Goal: Information Seeking & Learning: Learn about a topic

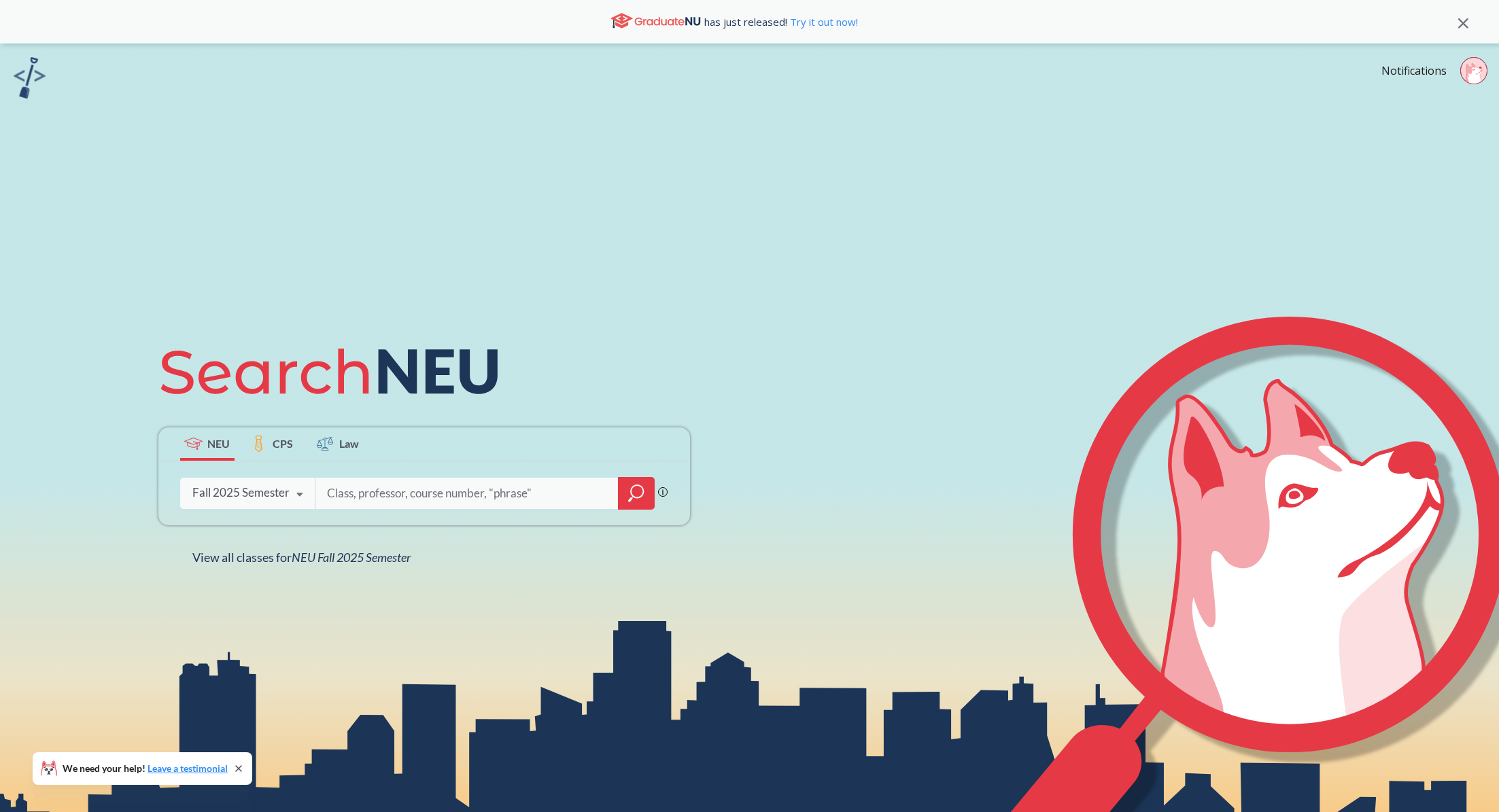
click at [1455, 73] on div "Notifications" at bounding box center [1440, 73] width 118 height 31
click at [1468, 73] on icon at bounding box center [1471, 73] width 11 height 20
drag, startPoint x: 574, startPoint y: 144, endPoint x: 558, endPoint y: 140, distance: 16.5
click at [574, 145] on div "NEU CPS Law Phrase search guarantees the exact search appears in the results. E…" at bounding box center [749, 449] width 1499 height 812
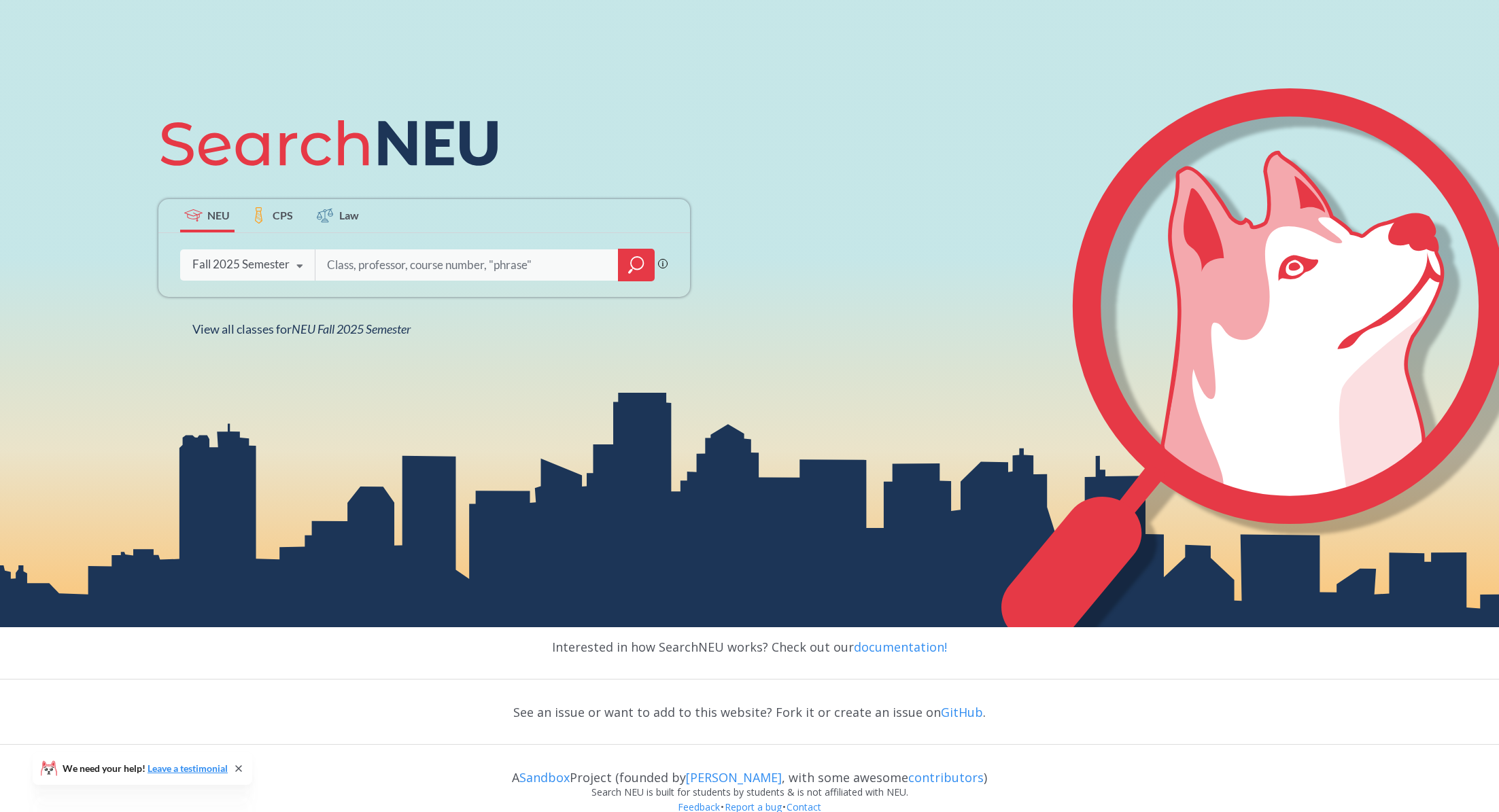
scroll to position [251, 0]
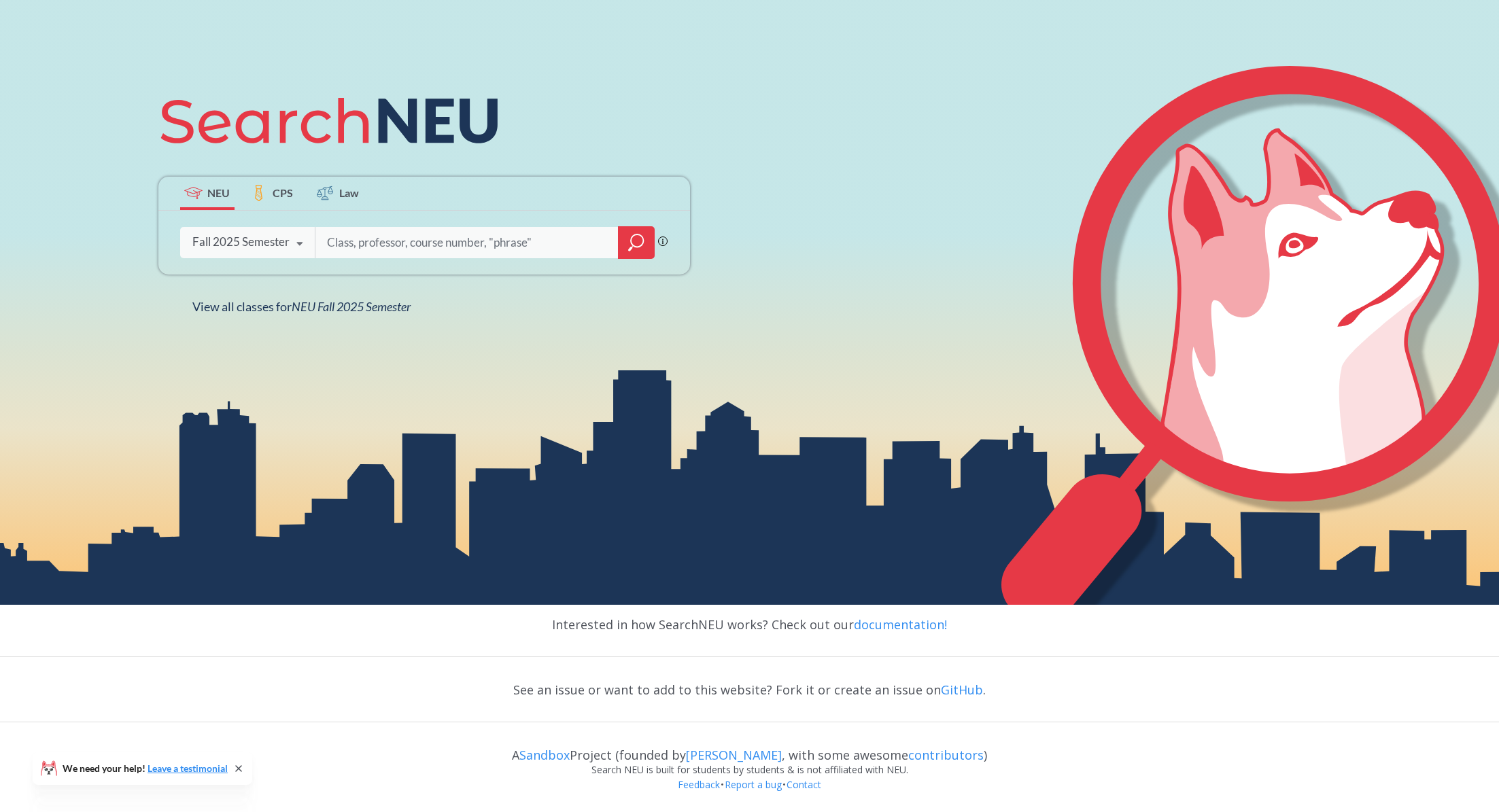
click at [388, 246] on input "search" at bounding box center [467, 243] width 283 height 29
type input "fin2201"
click at [634, 245] on icon "magnifying glass" at bounding box center [638, 241] width 13 height 13
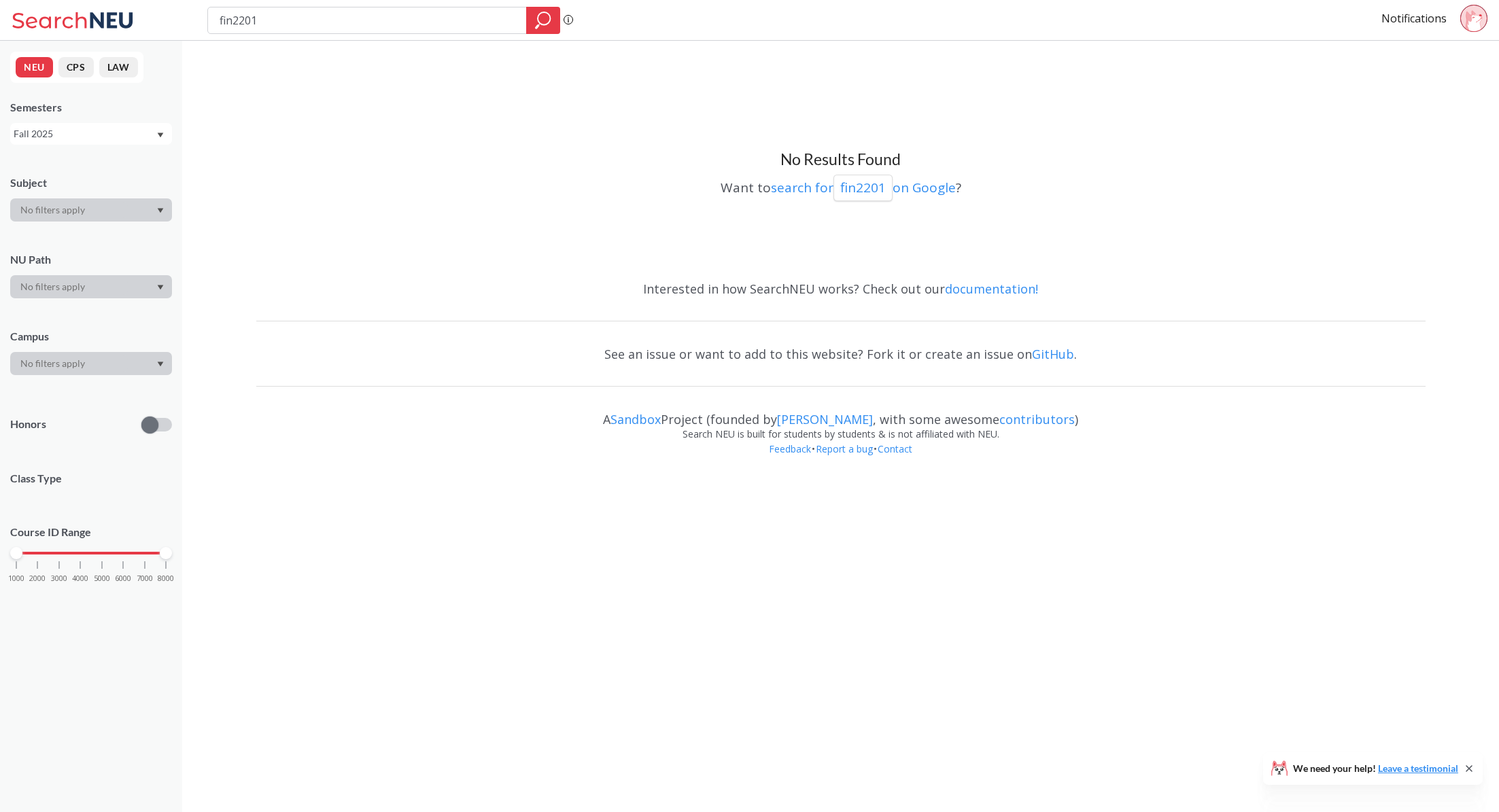
click at [229, 23] on input "fin2201" at bounding box center [368, 21] width 299 height 23
click at [233, 18] on input "fin2201" at bounding box center [368, 21] width 299 height 23
type input "fin12201"
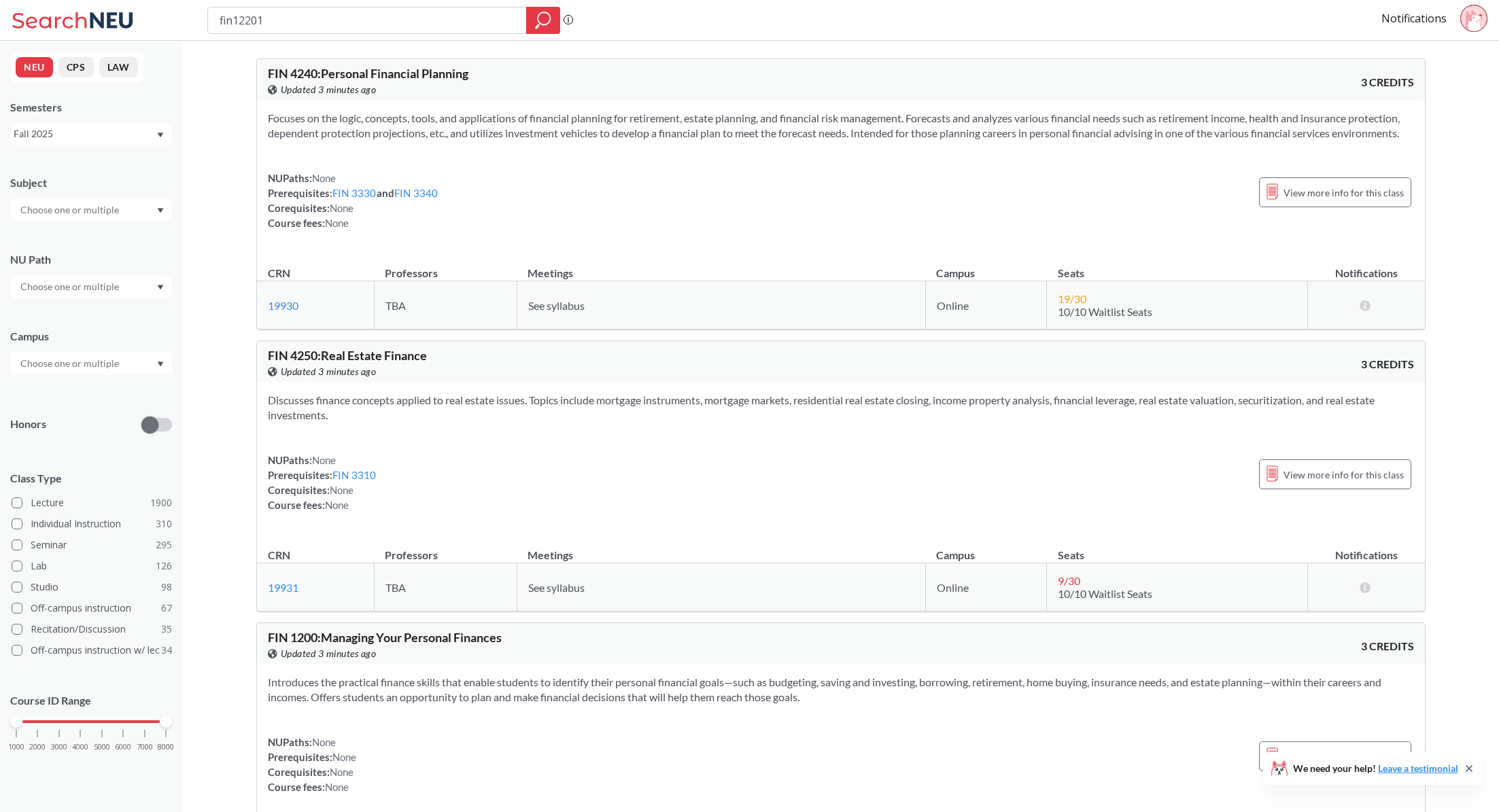
click at [233, 21] on input "fin12201" at bounding box center [368, 21] width 299 height 23
type input "fina2201"
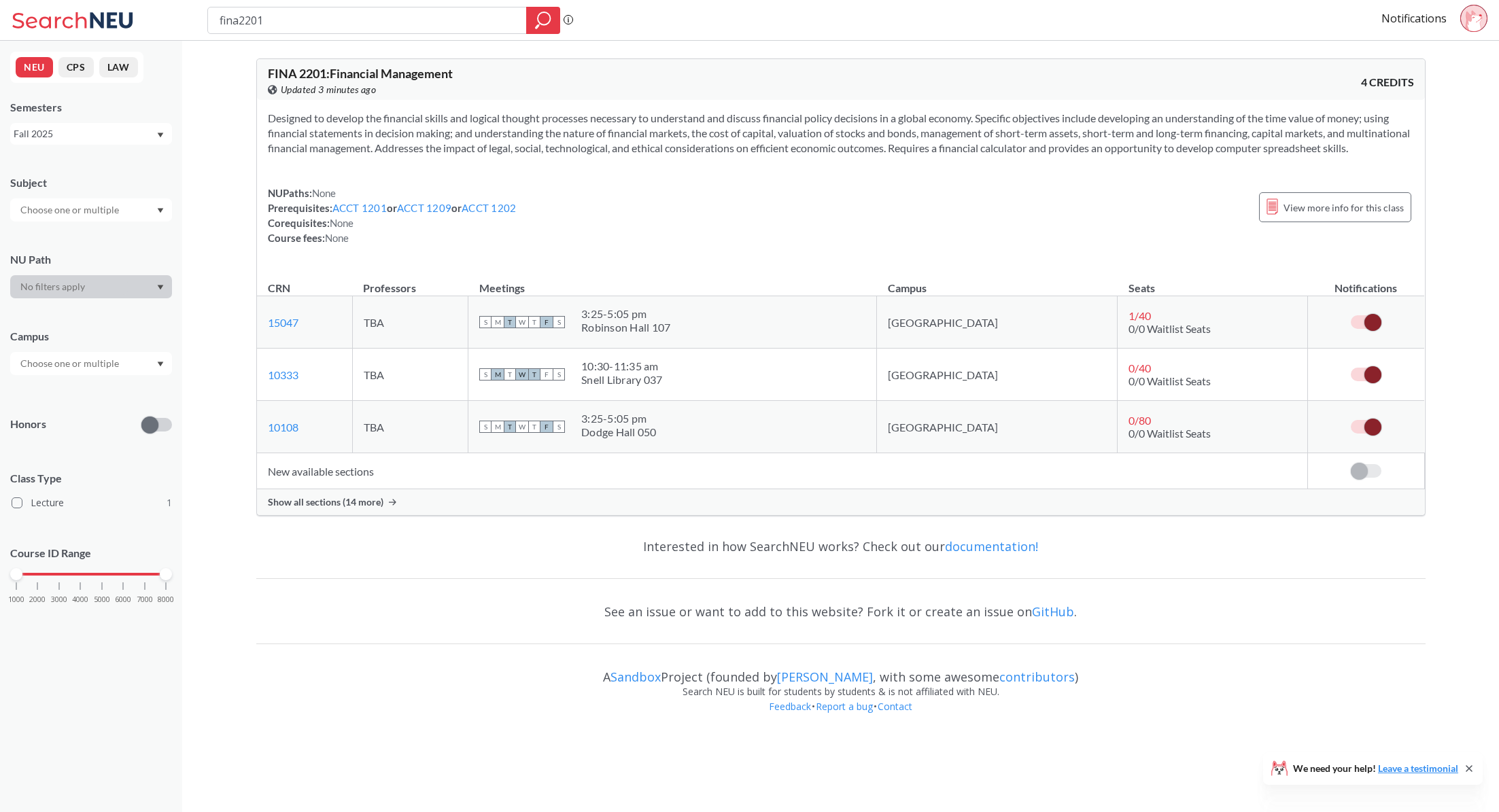
click at [1358, 329] on label at bounding box center [1366, 322] width 31 height 13
click at [1351, 316] on input "checkbox" at bounding box center [1351, 316] width 0 height 0
click at [1363, 381] on label at bounding box center [1366, 374] width 31 height 13
click at [1351, 368] on input "checkbox" at bounding box center [1351, 368] width 0 height 0
click at [1370, 436] on span at bounding box center [1372, 427] width 17 height 17
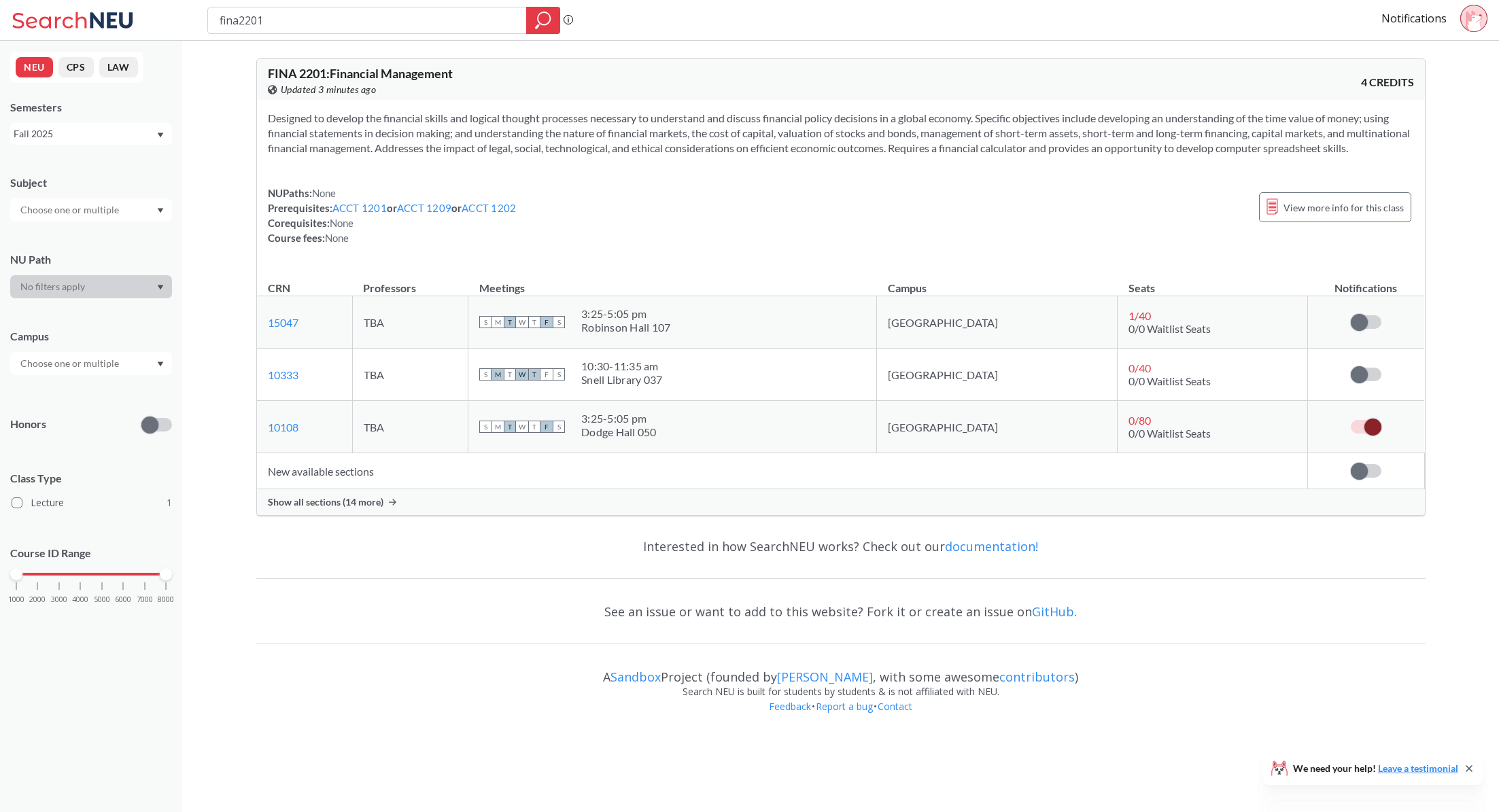
click at [1351, 420] on input "checkbox" at bounding box center [1351, 420] width 0 height 0
click at [362, 508] on span "Show all sections (14 more)" at bounding box center [326, 503] width 116 height 13
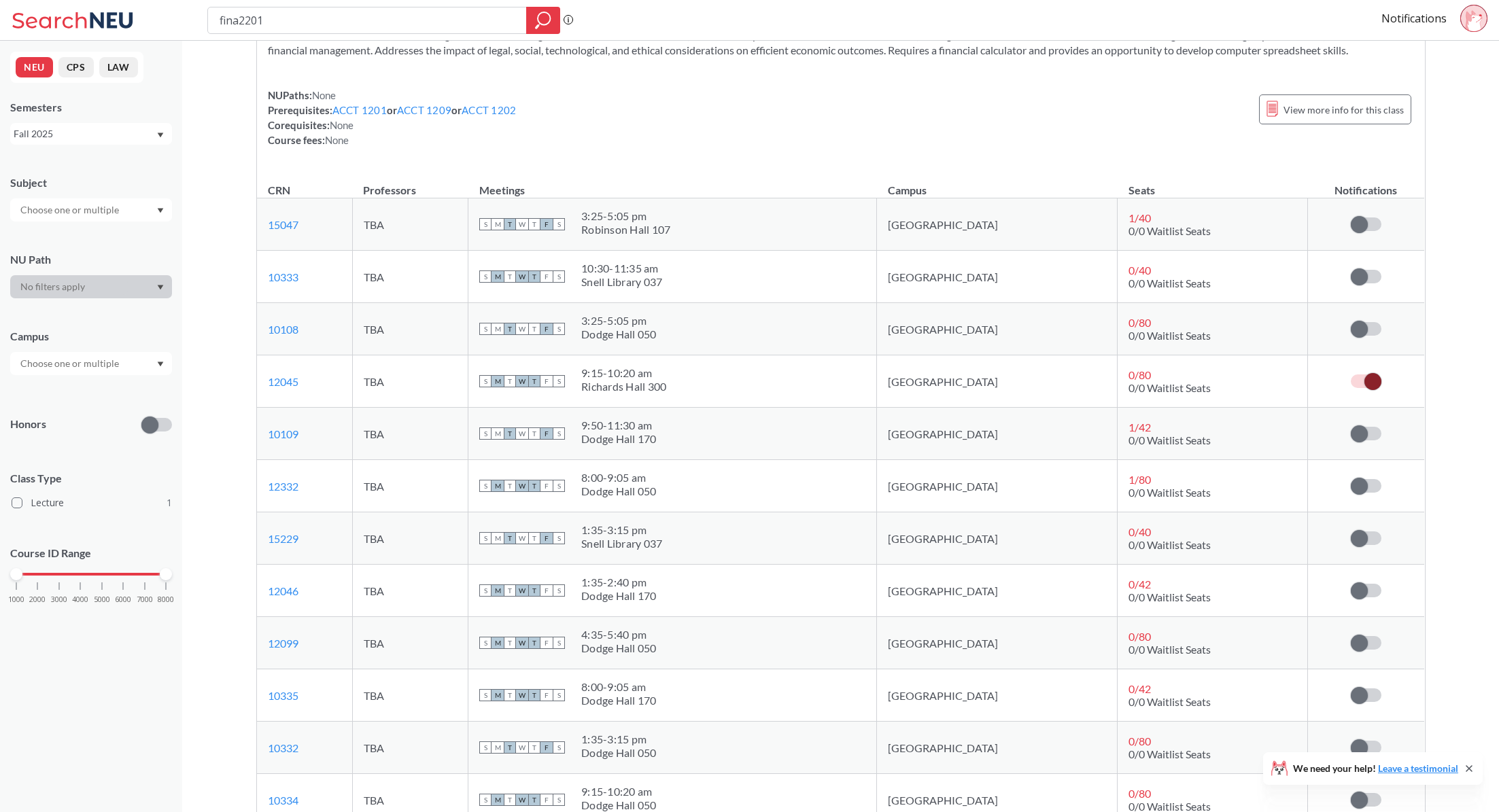
scroll to position [123, 0]
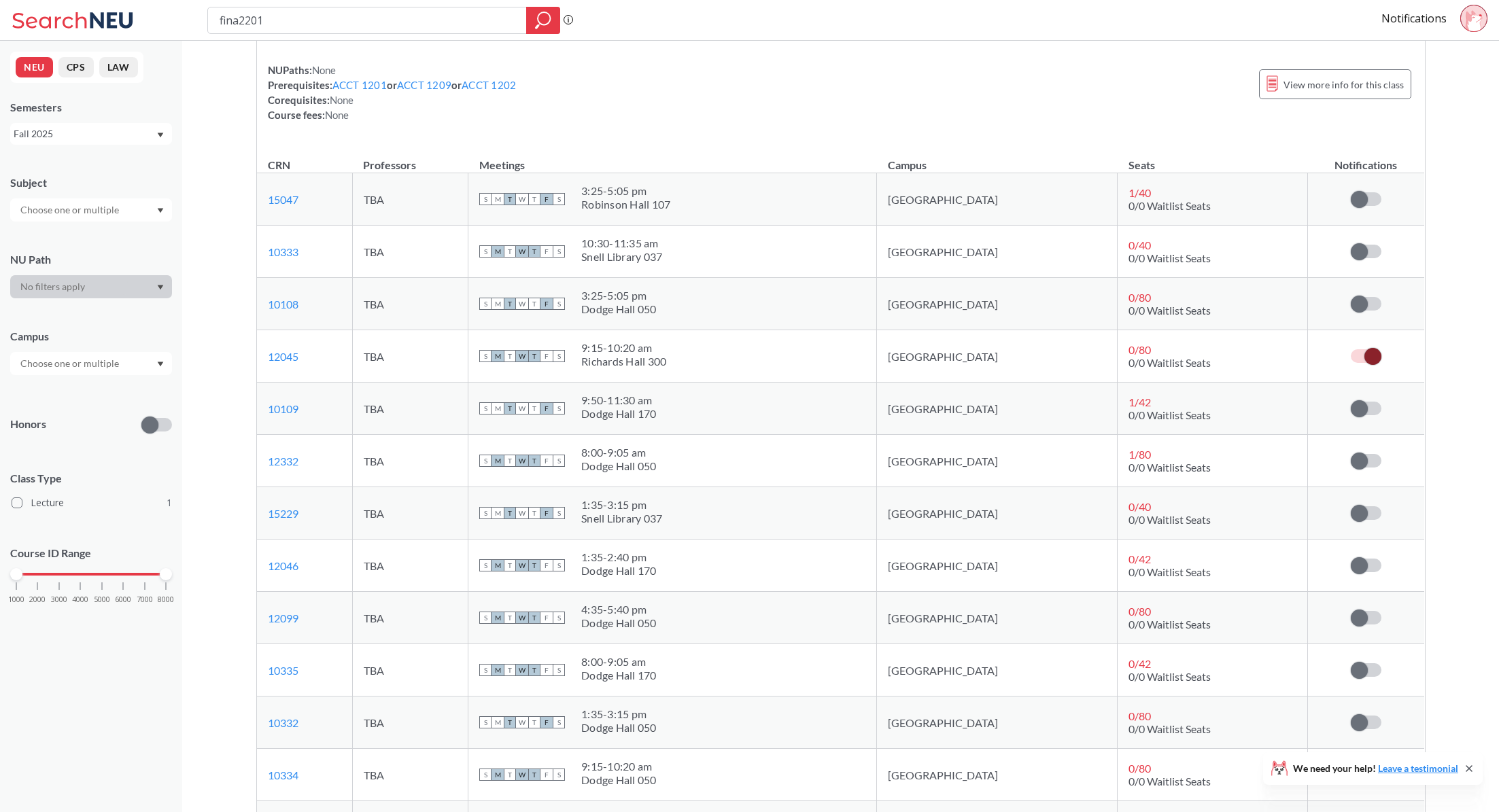
click at [1375, 365] on span at bounding box center [1372, 356] width 17 height 17
click at [1351, 350] on input "checkbox" at bounding box center [1351, 350] width 0 height 0
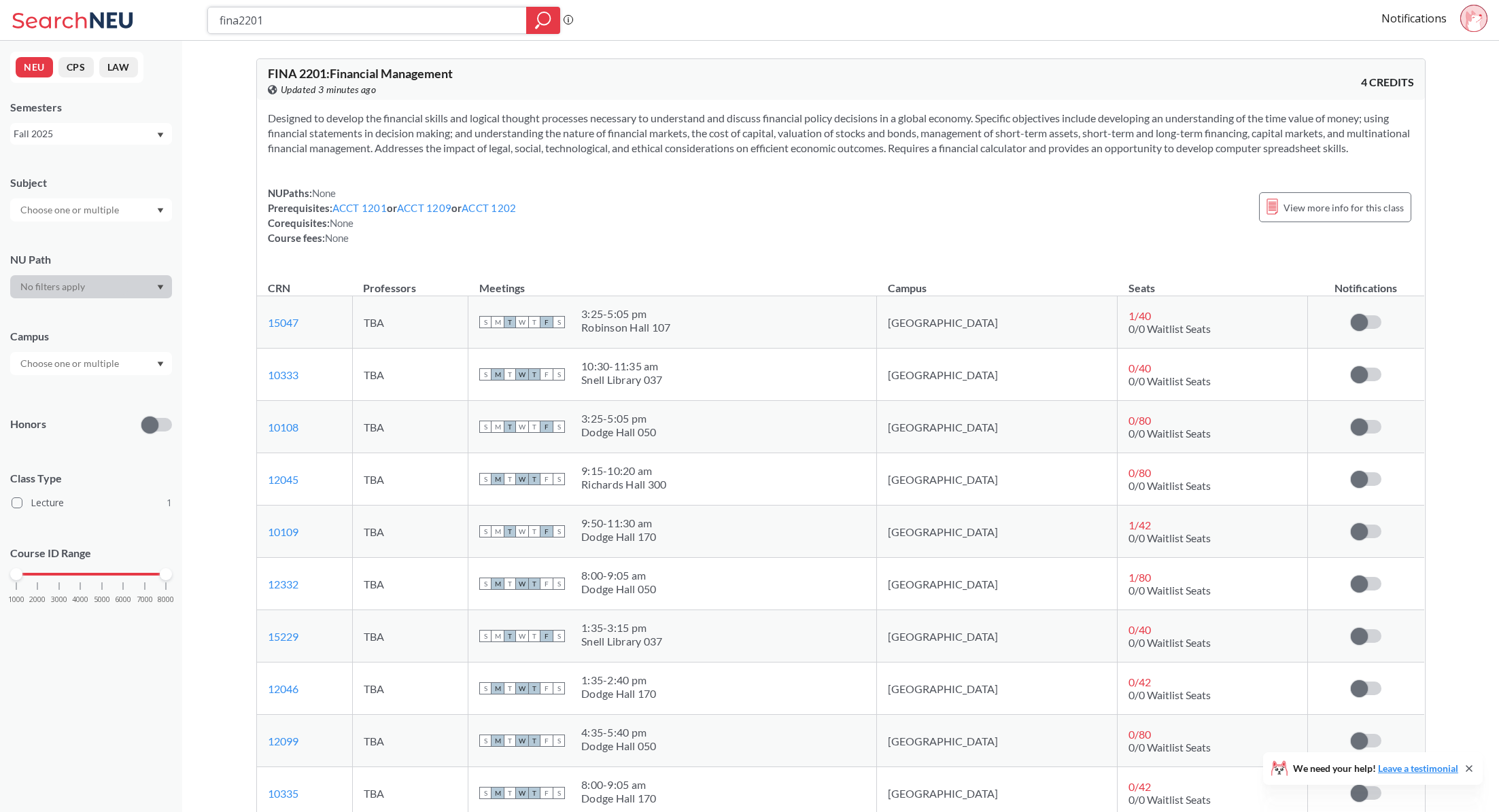
click at [317, 30] on input "fina2201" at bounding box center [368, 21] width 299 height 23
type input "mism"
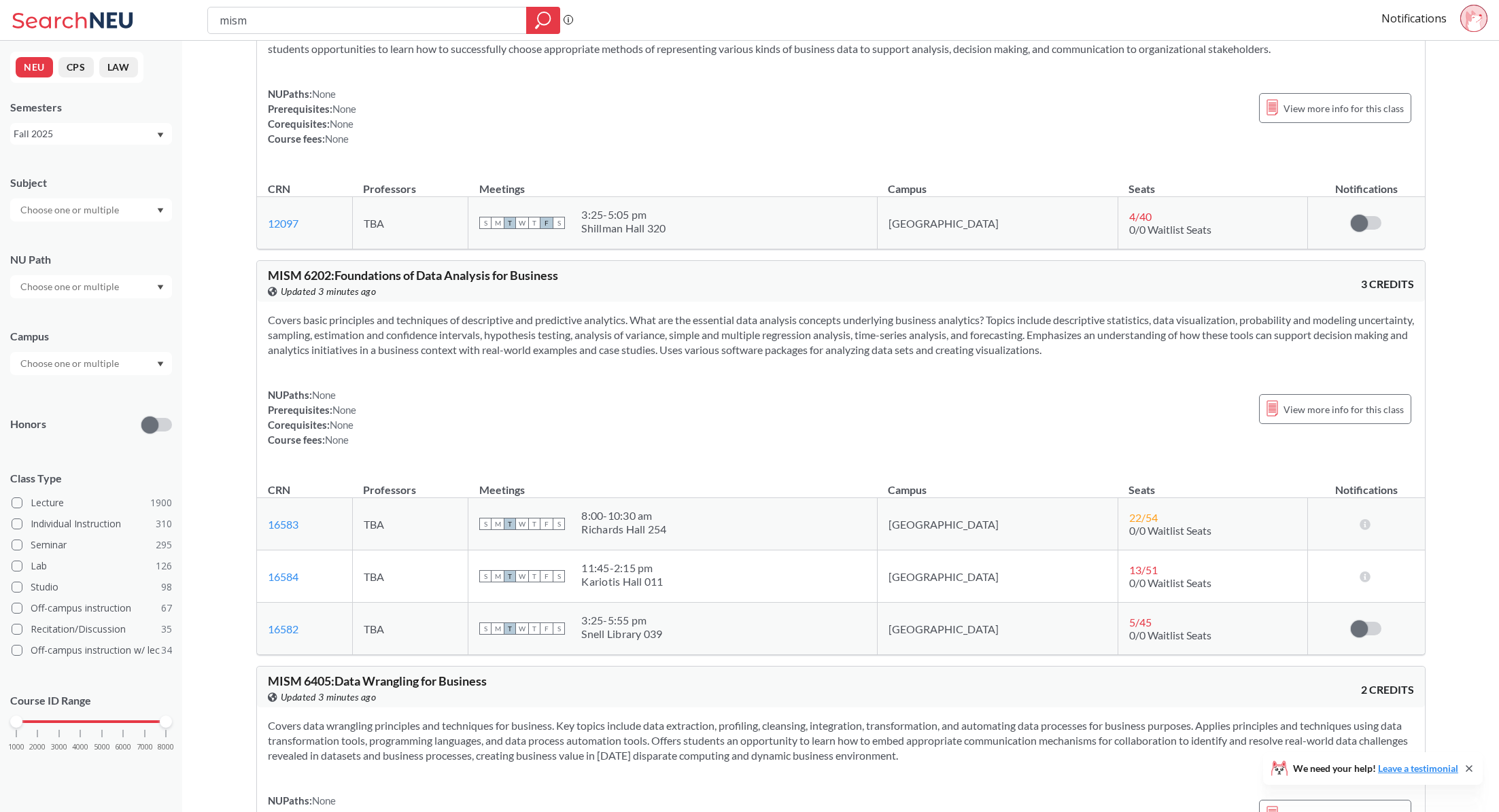
scroll to position [98, 0]
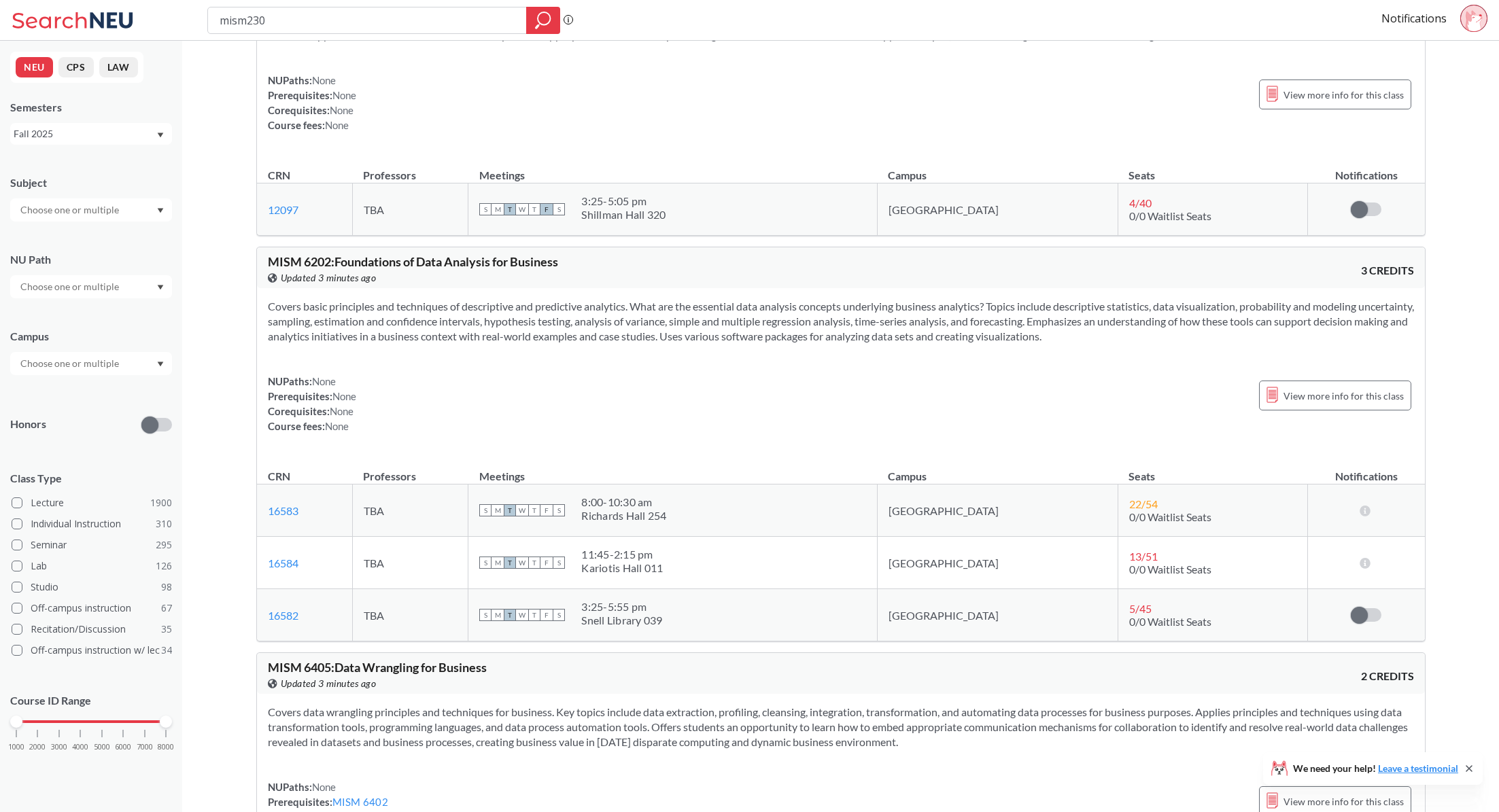
type input "mism2301"
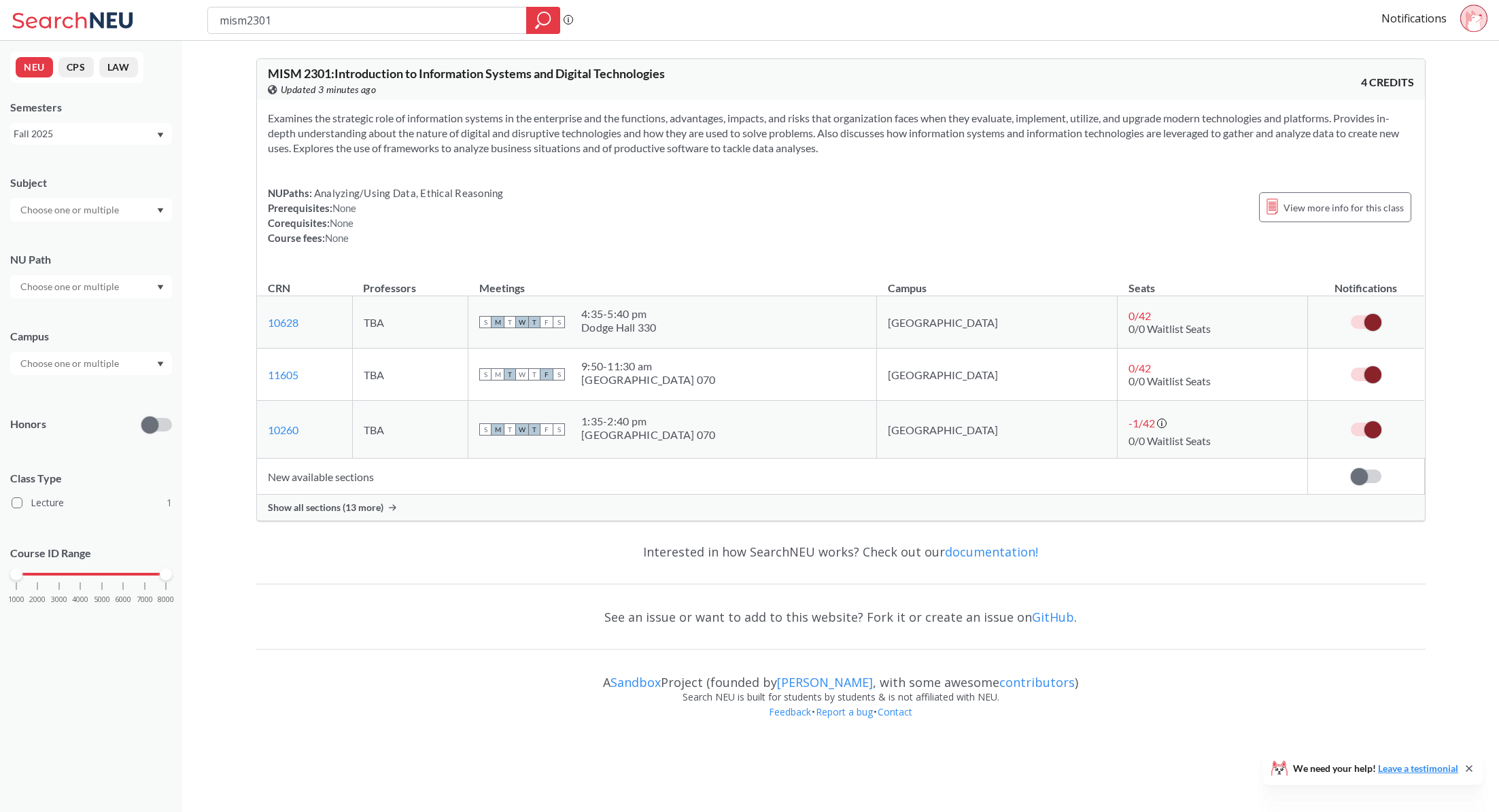
click at [1380, 432] on label at bounding box center [1366, 429] width 31 height 13
click at [1351, 423] on input "checkbox" at bounding box center [1351, 423] width 0 height 0
click at [1371, 386] on td at bounding box center [1366, 375] width 117 height 52
click at [1371, 369] on span at bounding box center [1372, 374] width 17 height 17
click at [1351, 368] on input "checkbox" at bounding box center [1351, 368] width 0 height 0
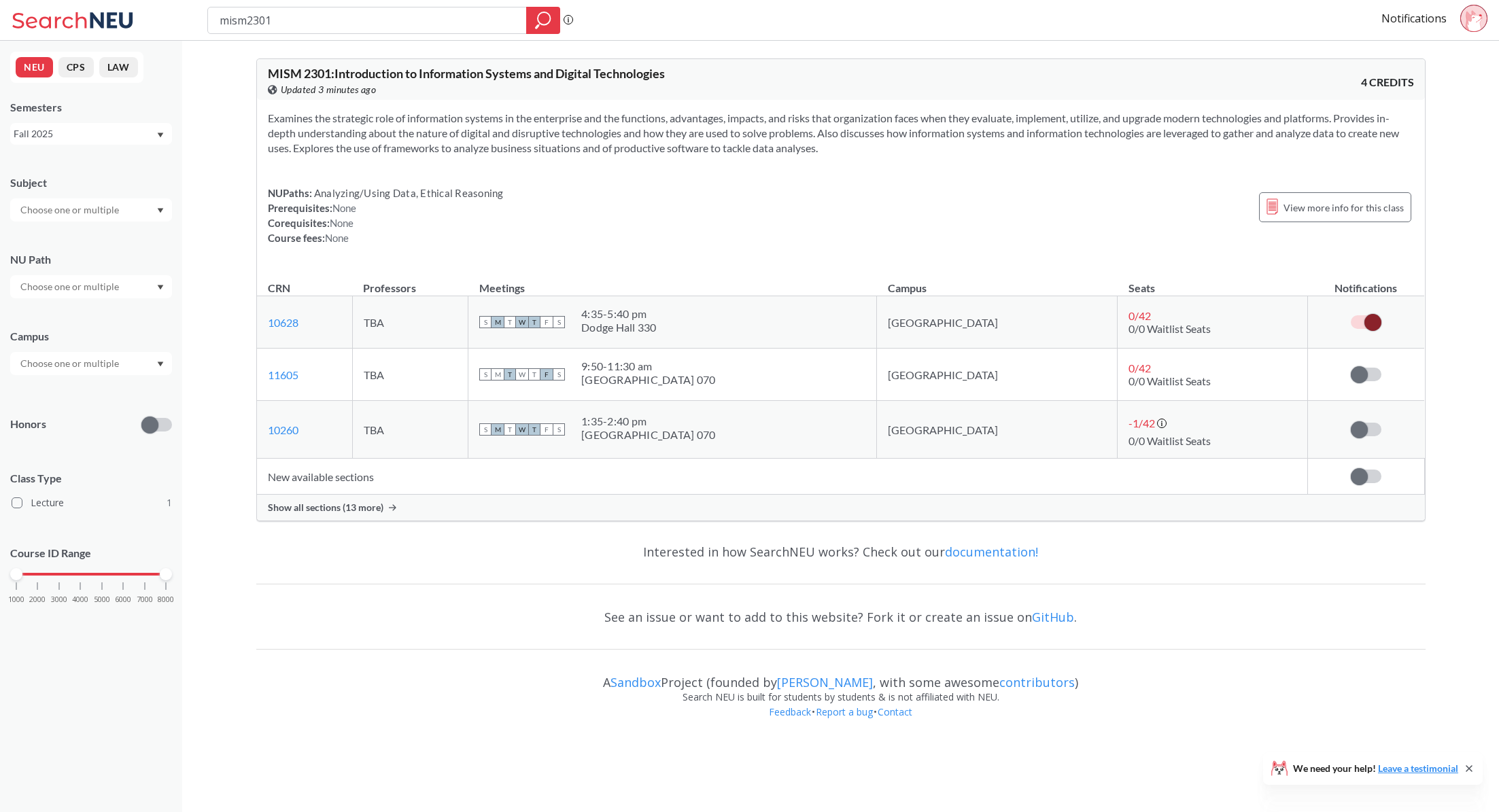
click at [1370, 325] on span at bounding box center [1372, 322] width 17 height 17
click at [1351, 316] on input "checkbox" at bounding box center [1351, 316] width 0 height 0
click at [364, 519] on div "Show all sections (13 more)" at bounding box center [841, 507] width 1168 height 26
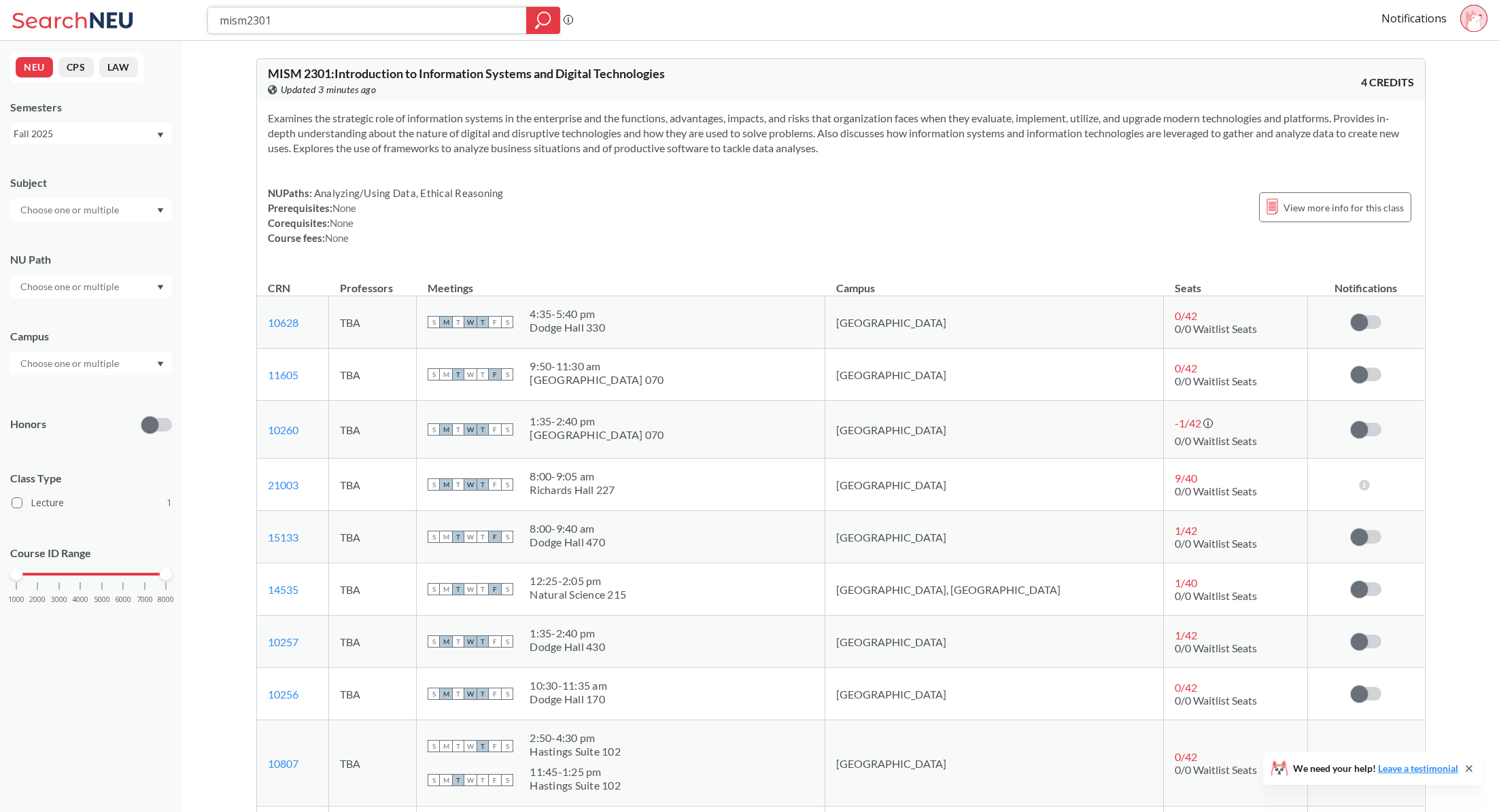
drag, startPoint x: 403, startPoint y: 38, endPoint x: 246, endPoint y: 27, distance: 157.4
click at [245, 27] on div "mism2301 Phrase search guarantees the exact search appears in the results. Ex. …" at bounding box center [749, 20] width 1499 height 40
click at [230, 24] on input "mism2301" at bounding box center [368, 21] width 299 height 23
type input "mgsc"
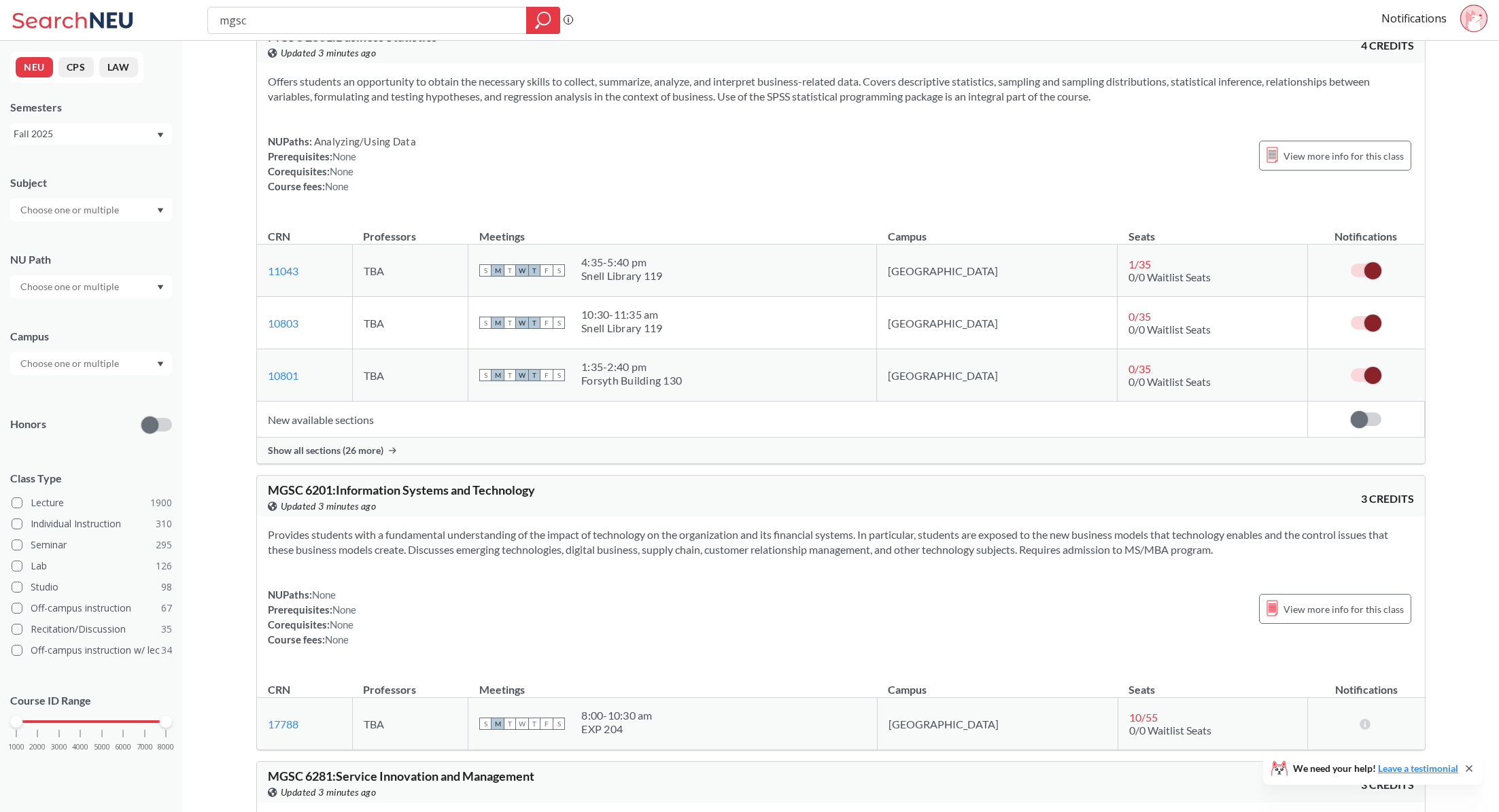
scroll to position [58, 0]
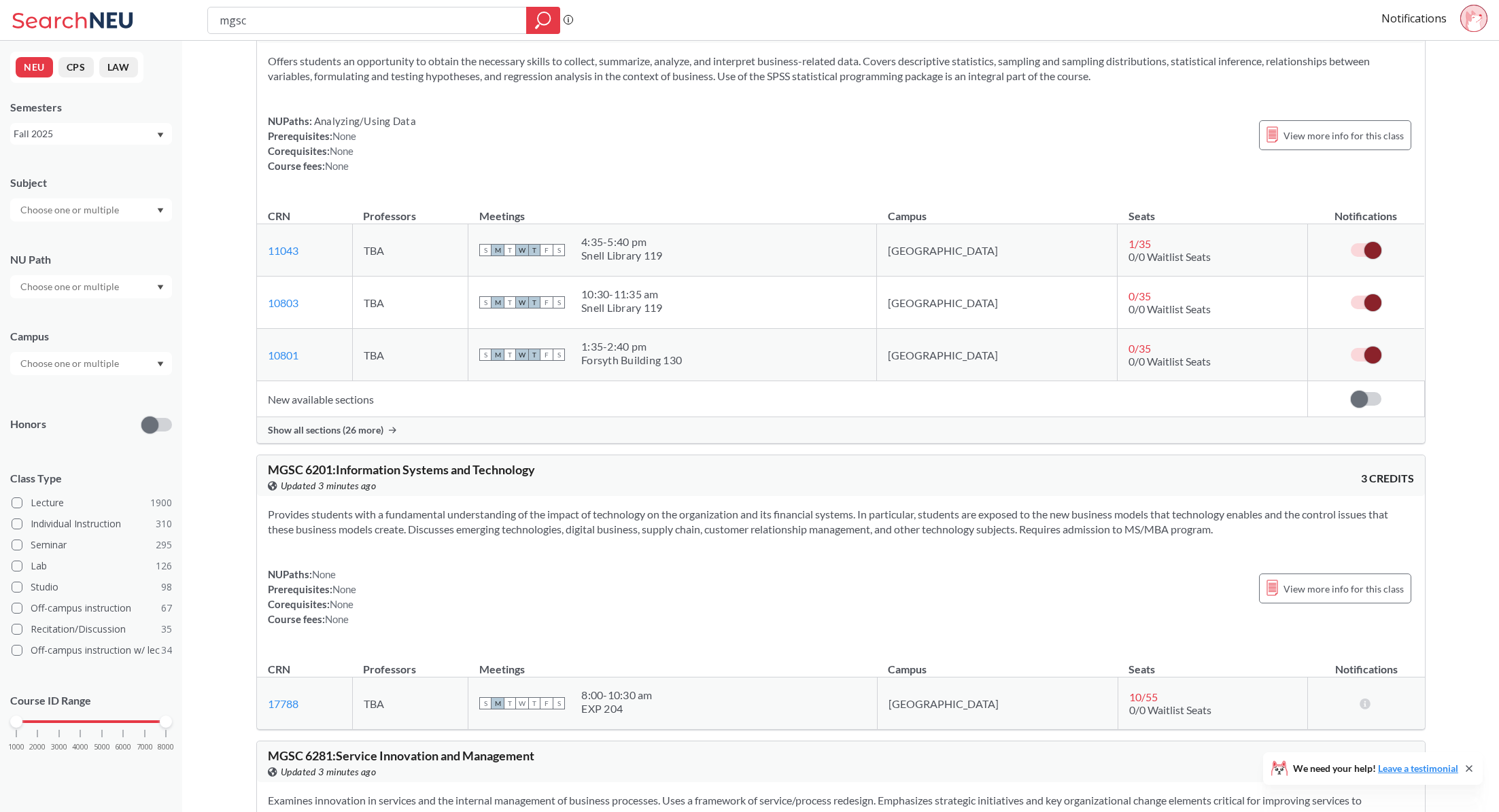
click at [362, 425] on span "Show all sections (26 more)" at bounding box center [326, 431] width 116 height 13
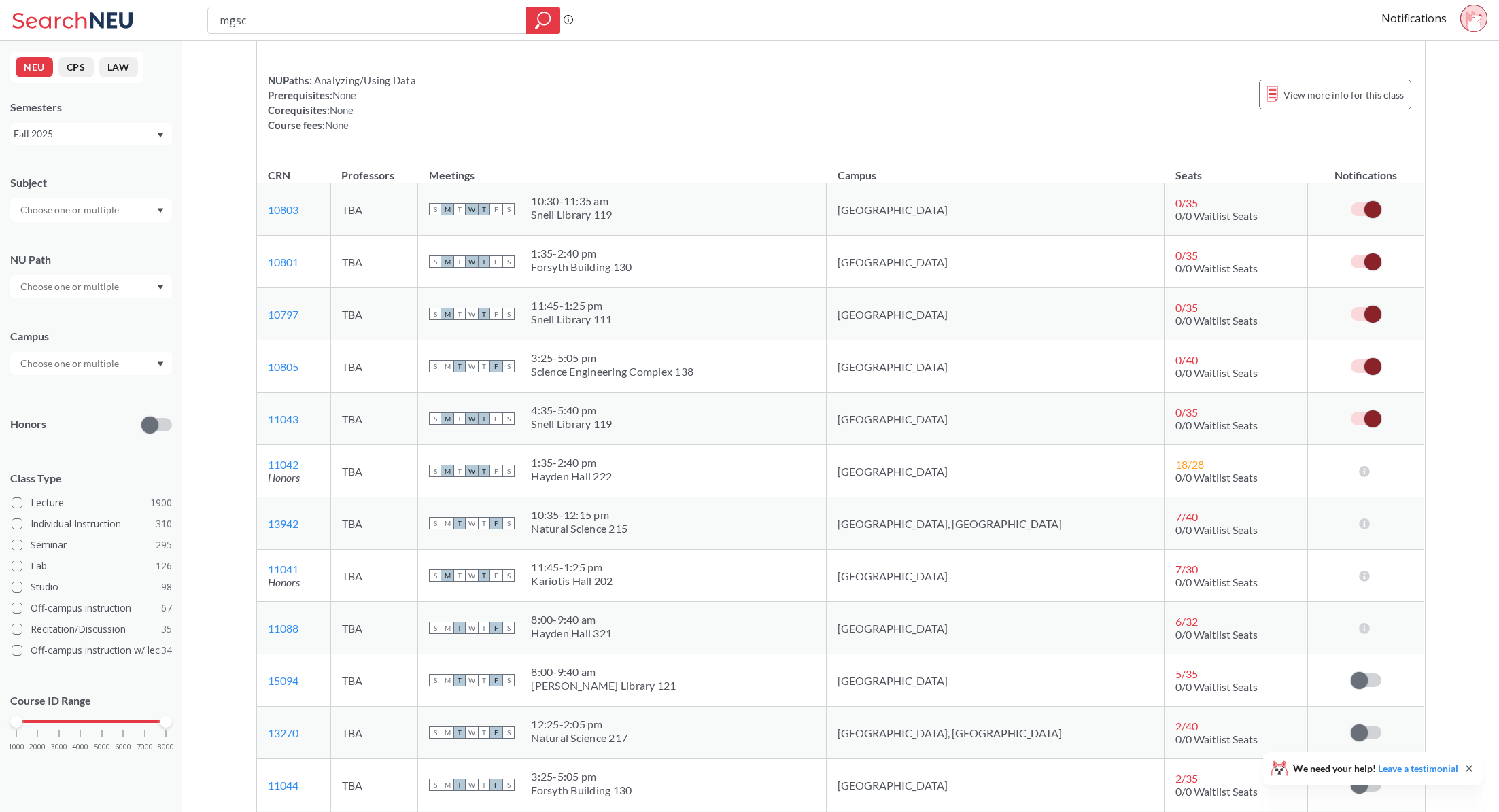
scroll to position [100, 0]
